Goal: Transaction & Acquisition: Purchase product/service

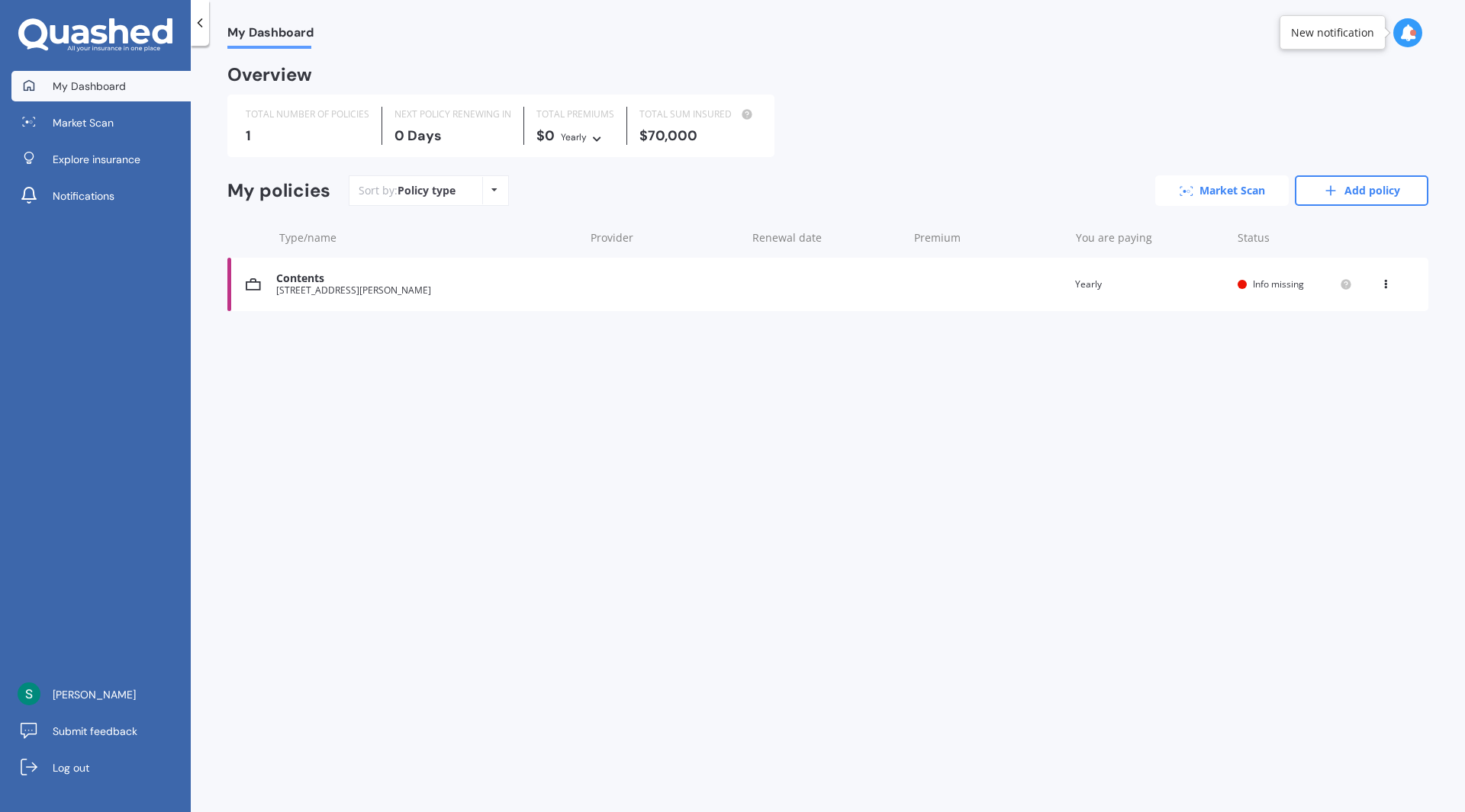
drag, startPoint x: 0, startPoint y: 0, endPoint x: 1230, endPoint y: 194, distance: 1245.2
click at [1230, 194] on link "Market Scan" at bounding box center [1222, 190] width 133 height 30
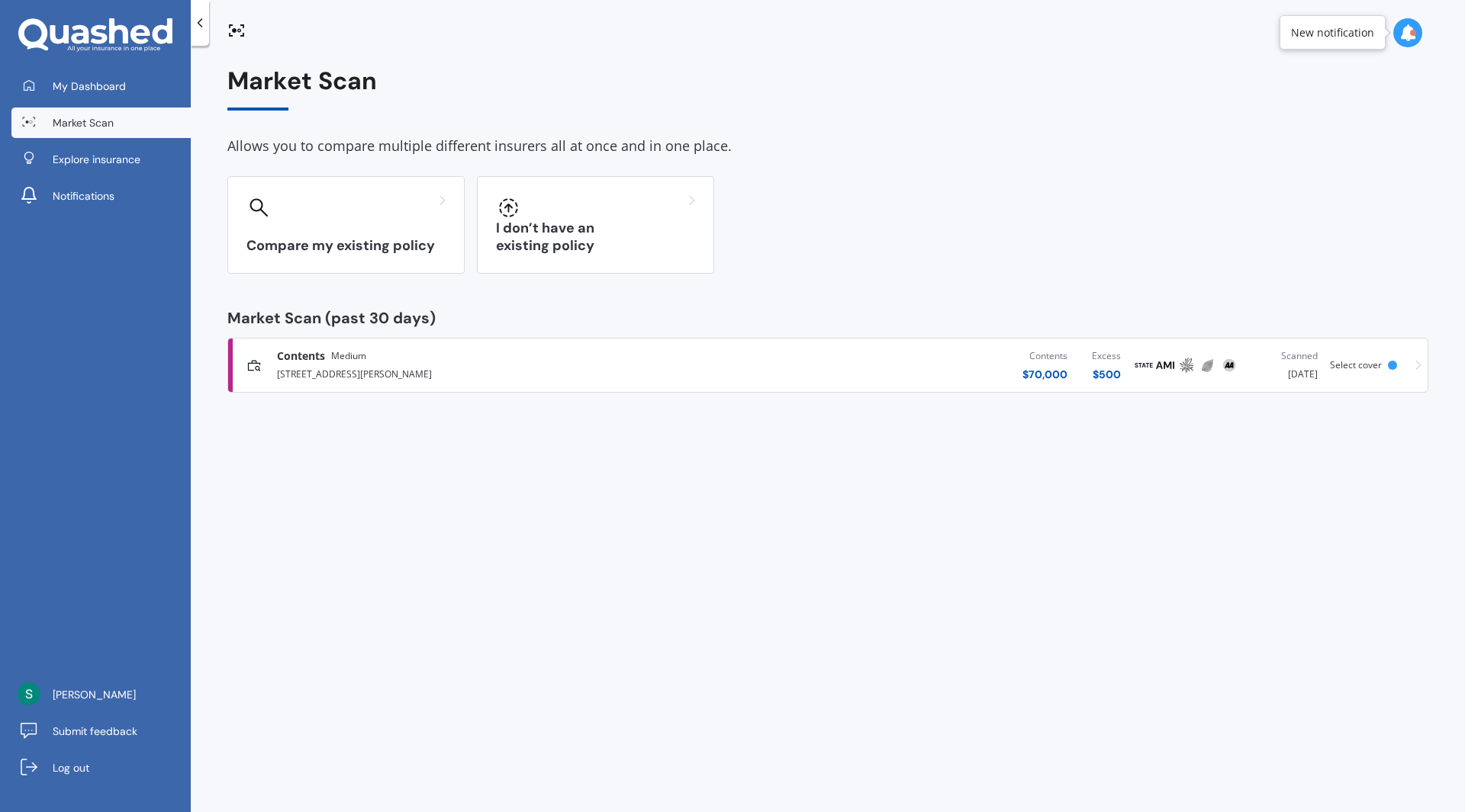
click at [1418, 370] on icon at bounding box center [1418, 365] width 6 height 11
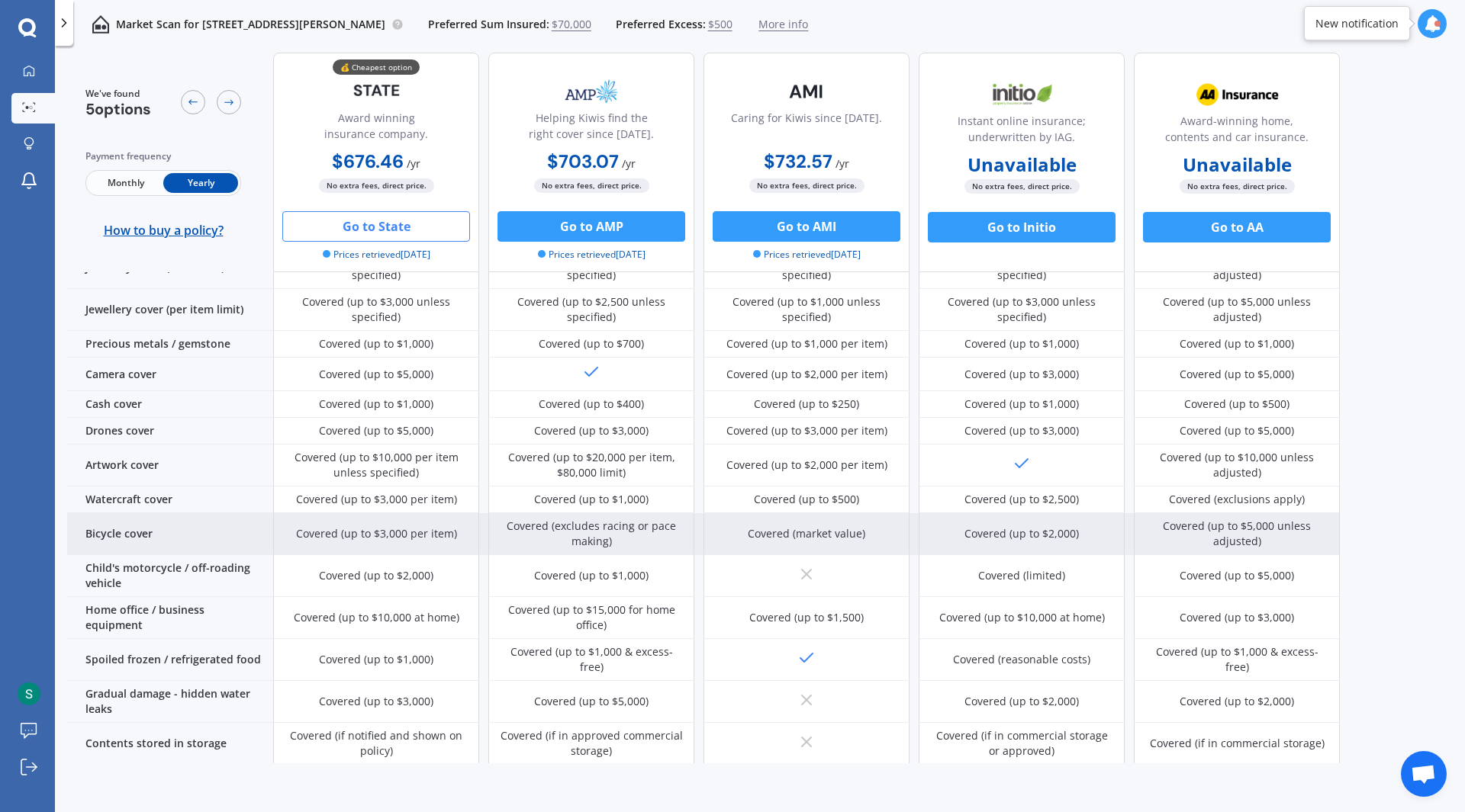
scroll to position [493, 0]
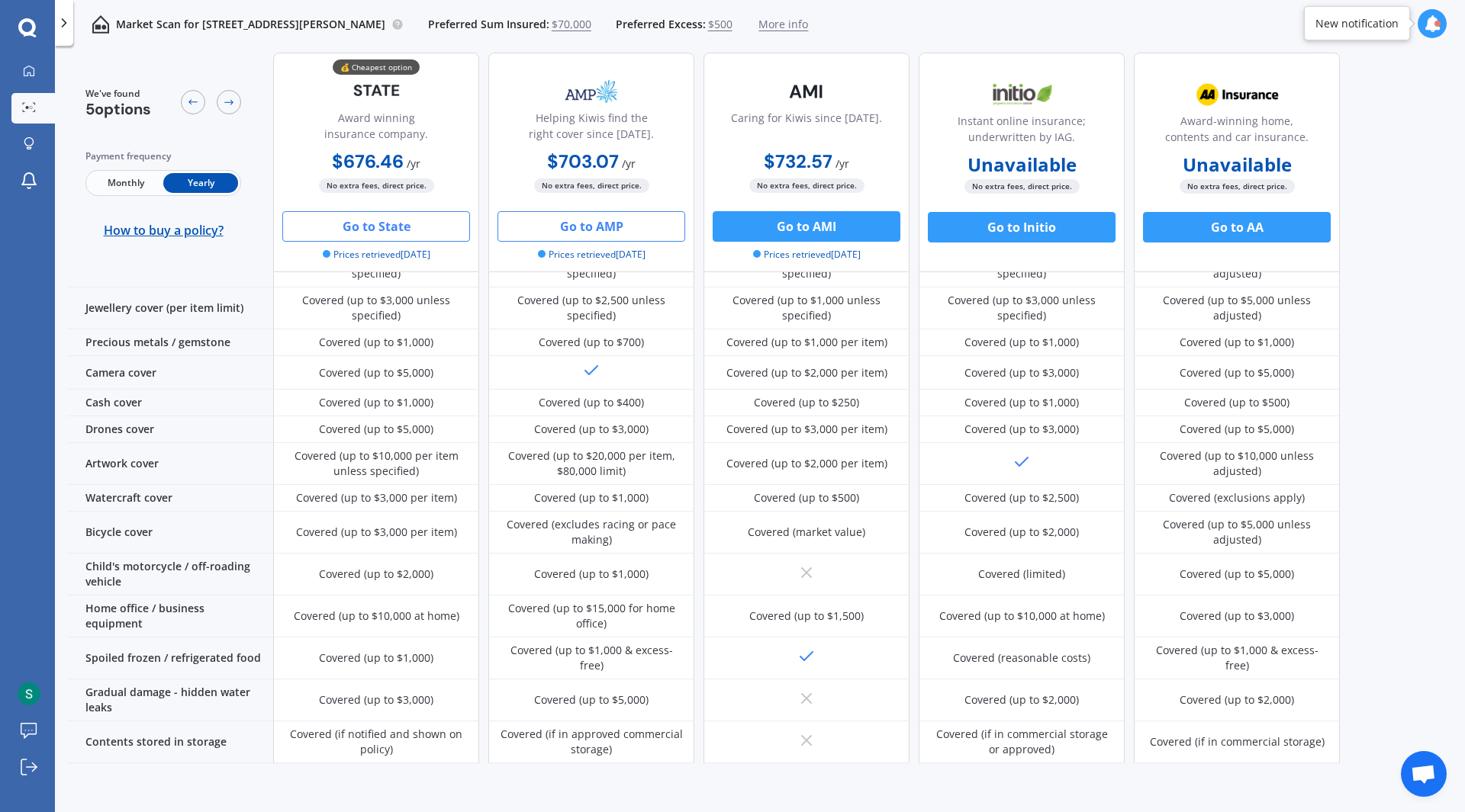
click at [611, 229] on button "Go to AMP" at bounding box center [592, 226] width 188 height 30
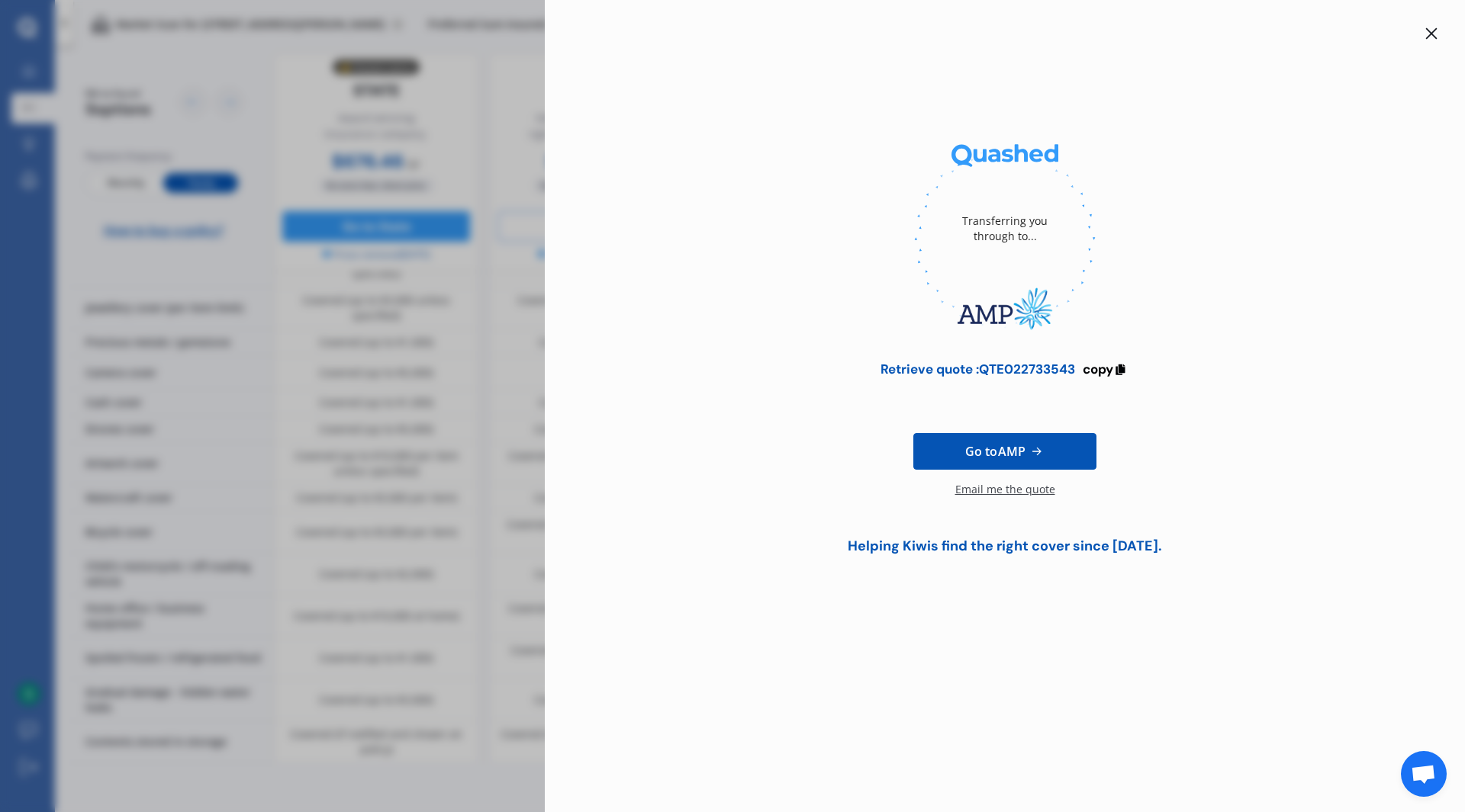
click at [1432, 32] on icon at bounding box center [1431, 33] width 12 height 12
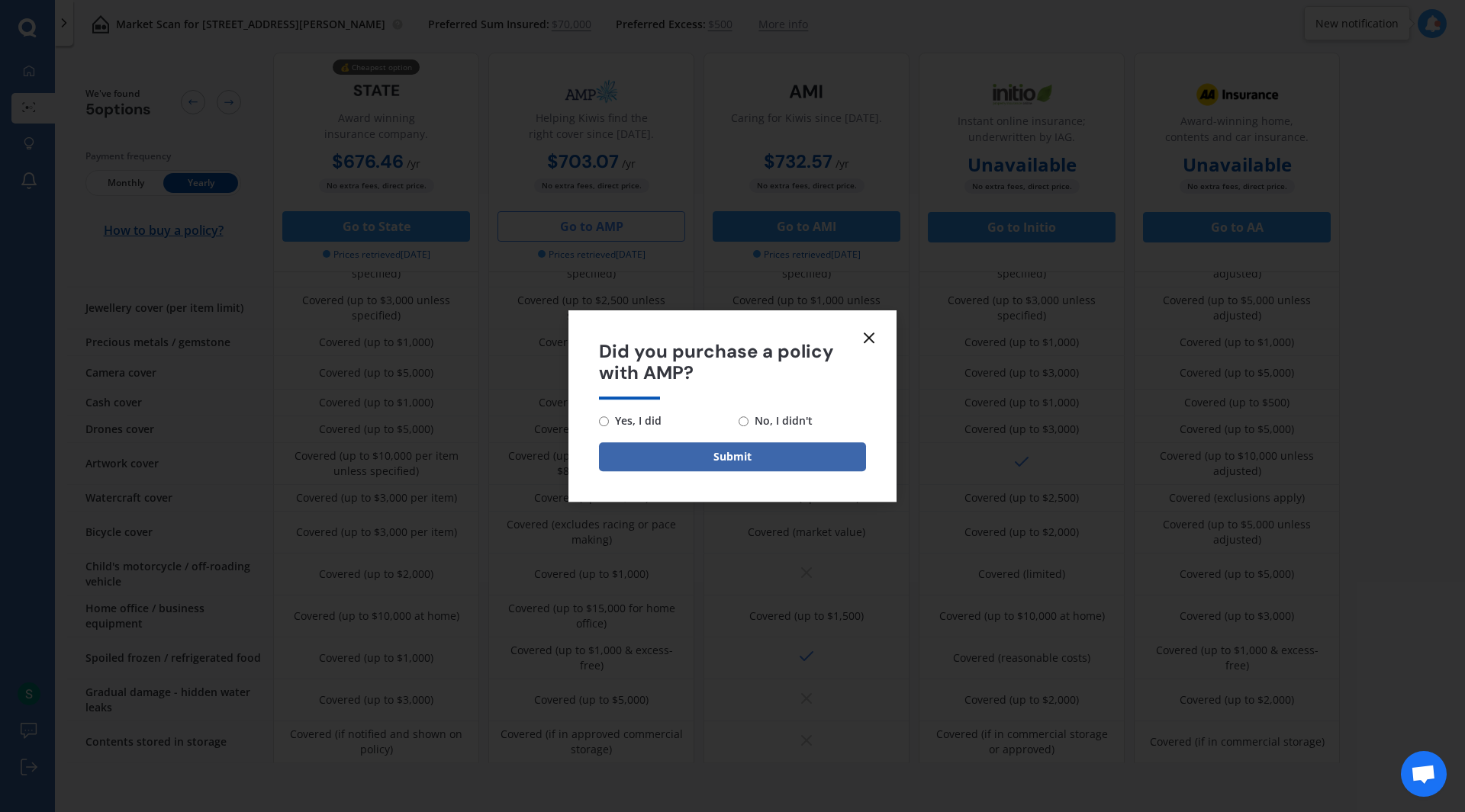
click at [864, 337] on icon at bounding box center [869, 337] width 18 height 18
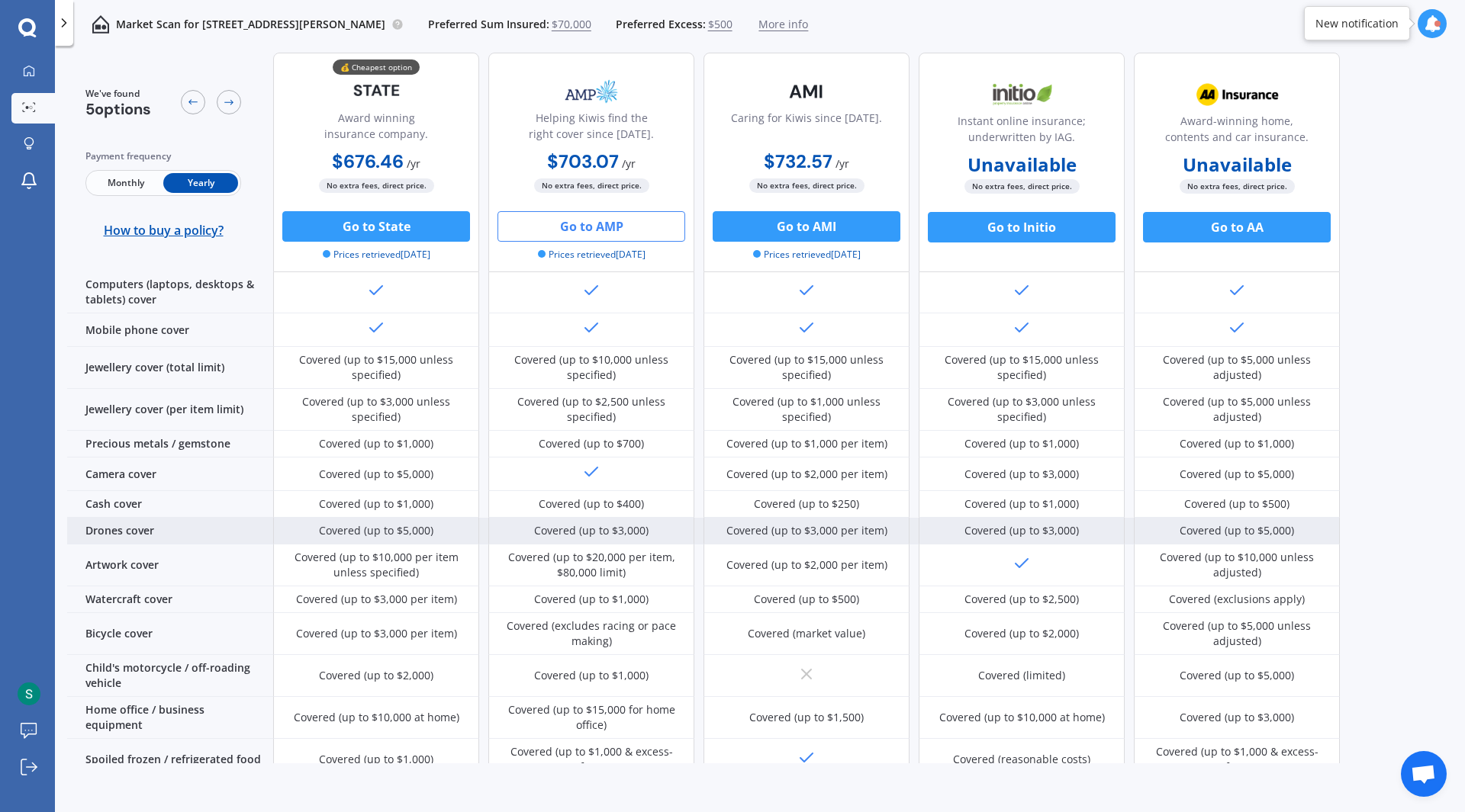
scroll to position [392, 0]
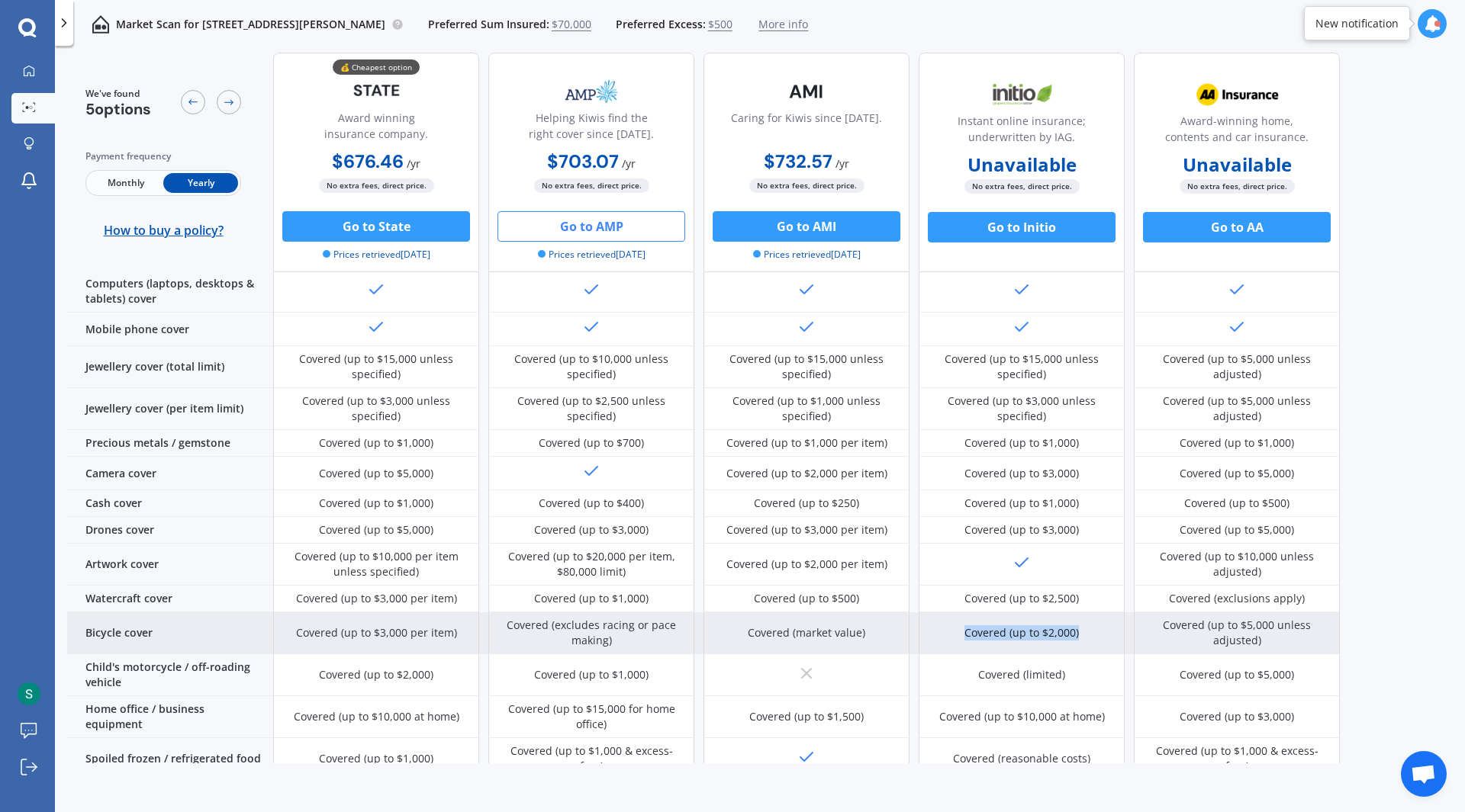
drag, startPoint x: 1083, startPoint y: 613, endPoint x: 964, endPoint y: 602, distance: 119.5
click at [964, 613] on div "Covered (up to $2,000)" at bounding box center [1021, 633] width 206 height 42
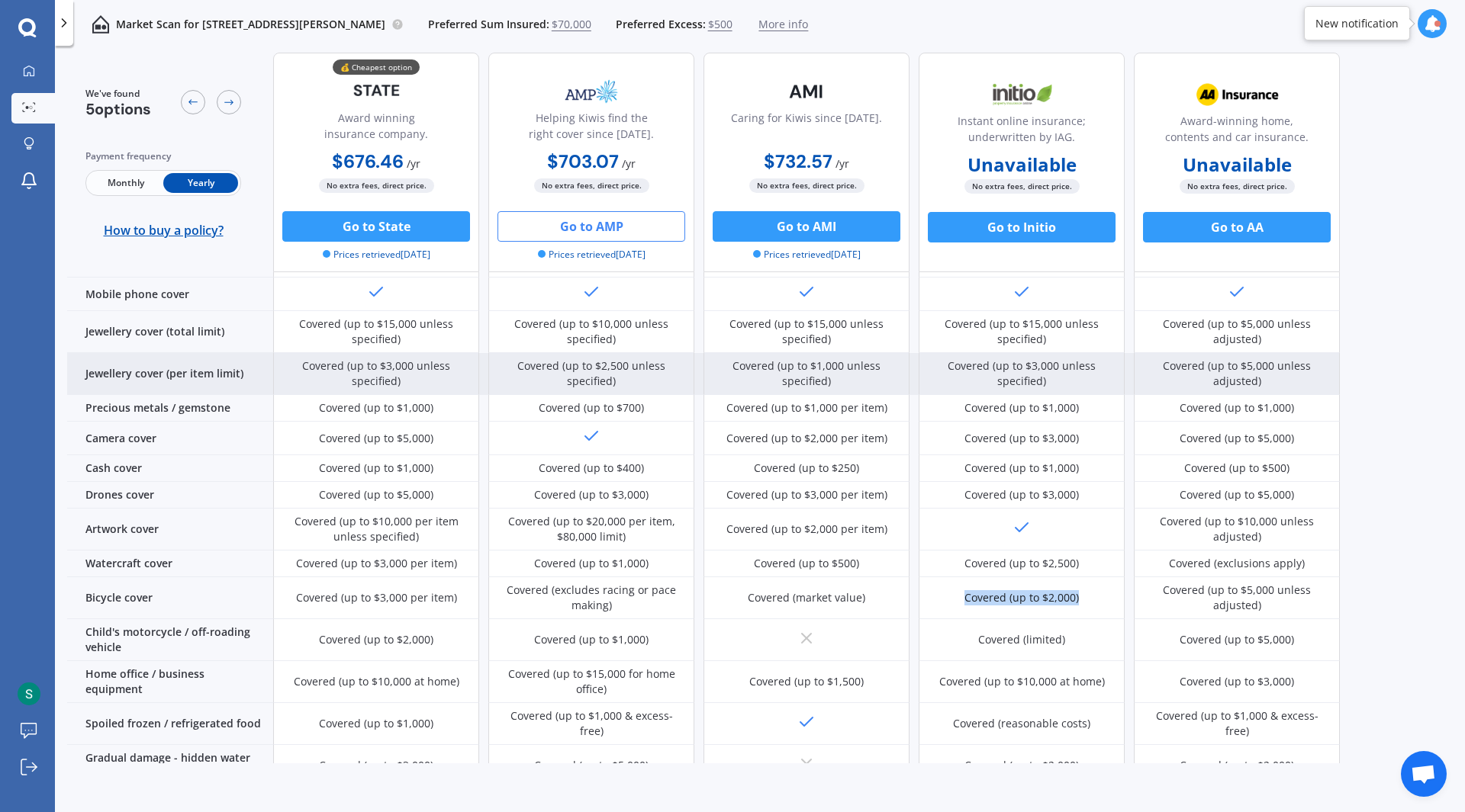
scroll to position [428, 0]
